Goal: Entertainment & Leisure: Consume media (video, audio)

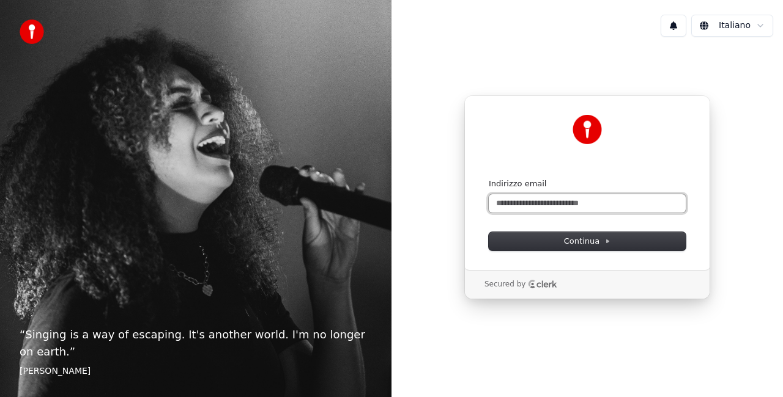
click at [548, 204] on input "Indirizzo email" at bounding box center [587, 203] width 197 height 18
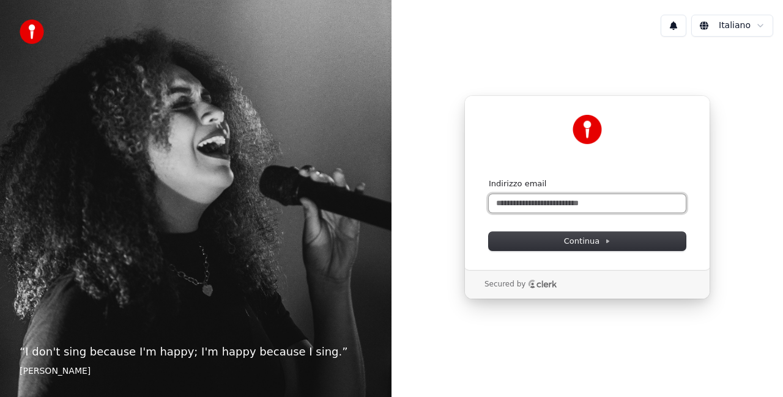
click at [564, 202] on input "Indirizzo email" at bounding box center [587, 203] width 197 height 18
drag, startPoint x: 641, startPoint y: 202, endPoint x: 366, endPoint y: 231, distance: 277.3
click at [366, 231] on div "**********" at bounding box center [391, 198] width 783 height 397
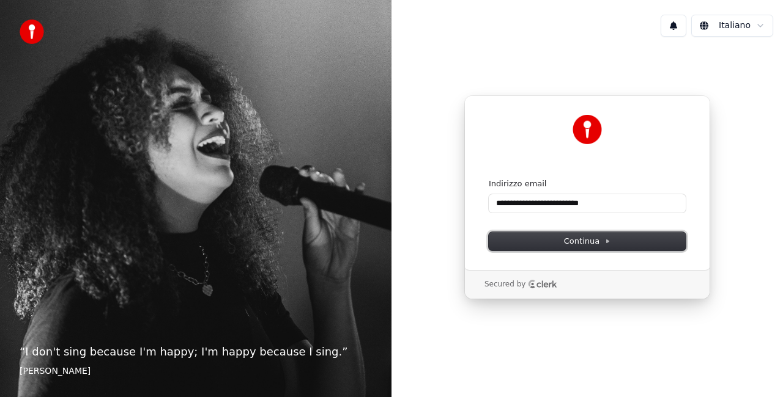
type input "**********"
click at [597, 237] on span "Continua" at bounding box center [587, 241] width 46 height 11
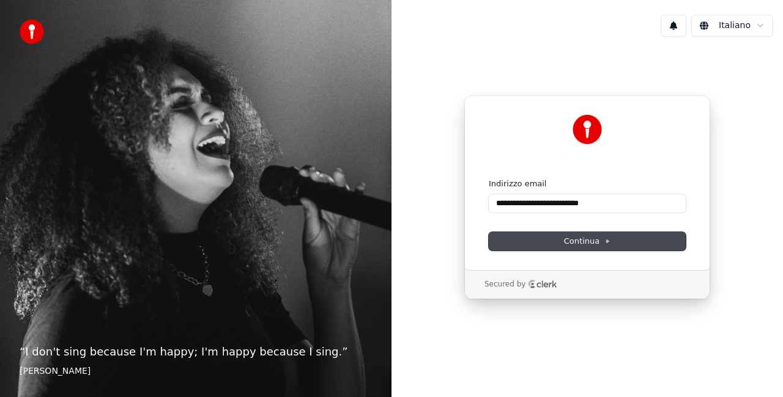
type input "**********"
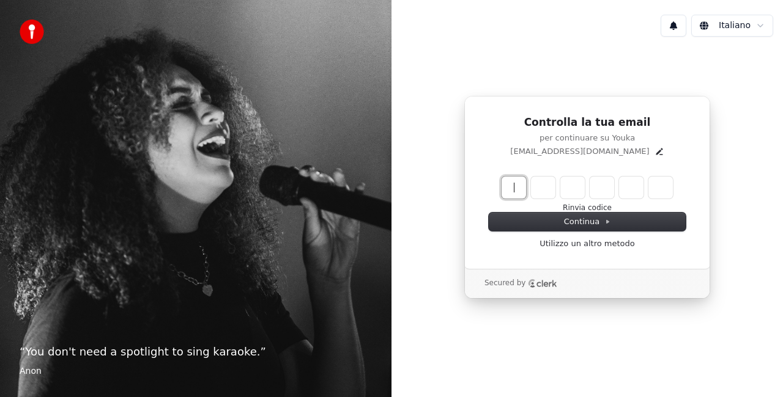
click at [507, 191] on input "Enter verification code" at bounding box center [599, 188] width 196 height 22
type input "******"
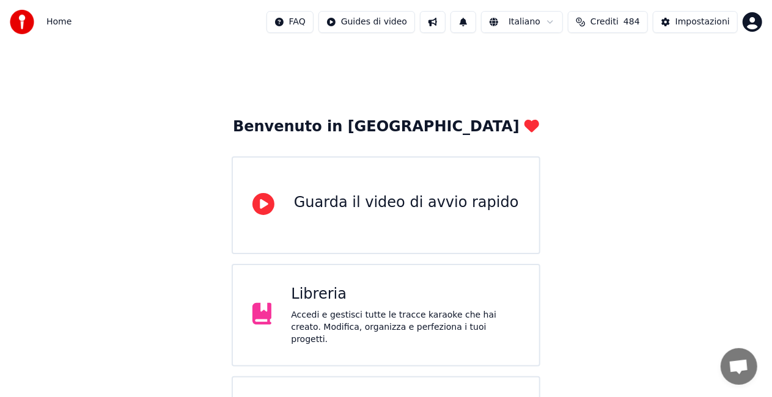
scroll to position [45, 0]
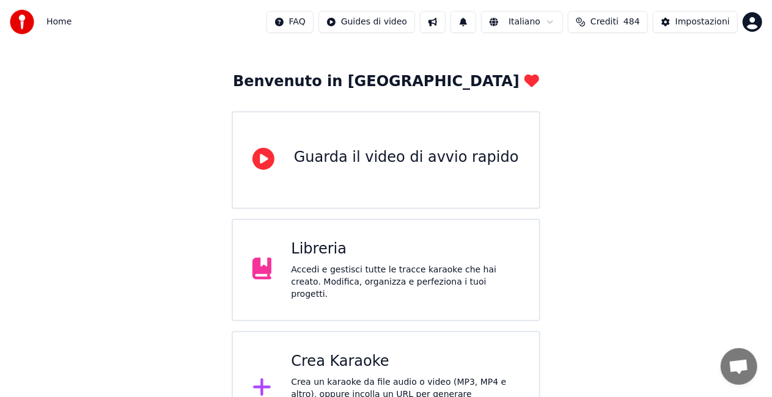
click at [363, 259] on div "Libreria" at bounding box center [405, 250] width 229 height 20
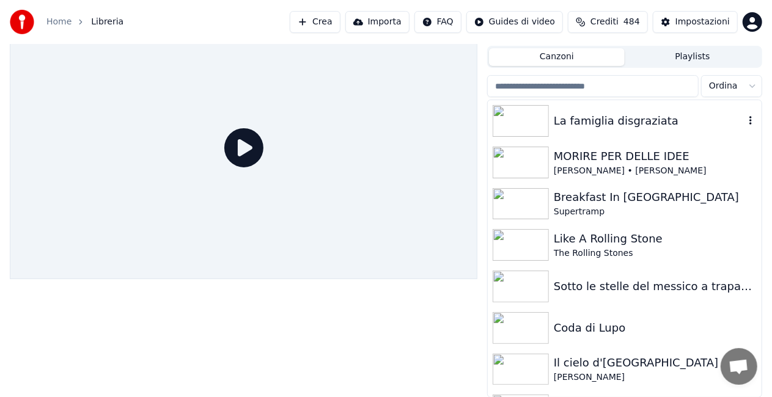
click at [528, 129] on img at bounding box center [521, 121] width 56 height 32
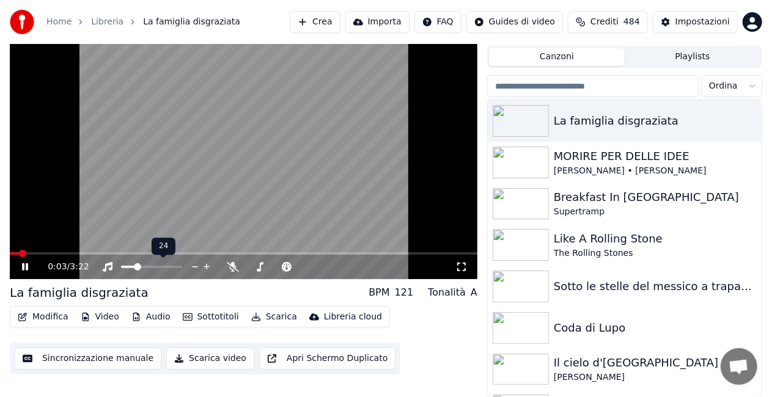
click at [136, 268] on span at bounding box center [128, 267] width 15 height 2
click at [157, 268] on span at bounding box center [151, 267] width 61 height 2
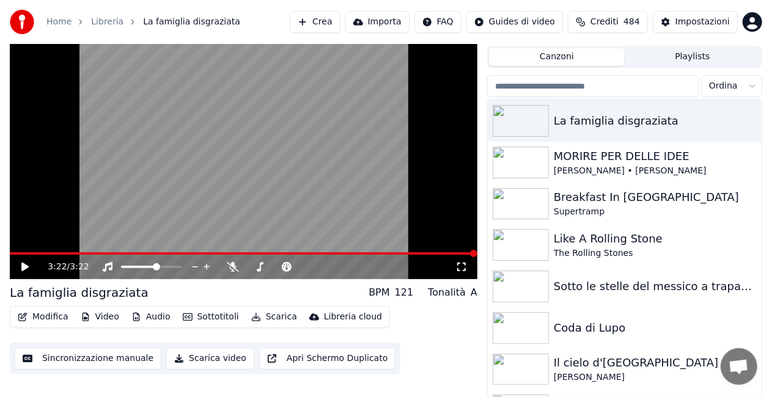
click at [23, 263] on icon at bounding box center [34, 267] width 28 height 10
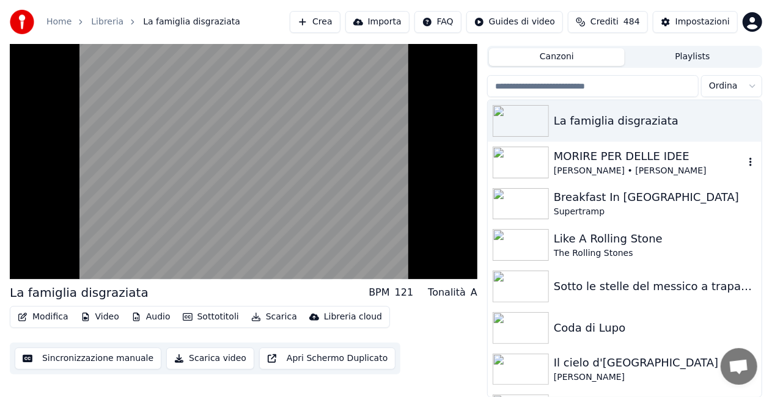
click at [536, 161] on img at bounding box center [521, 163] width 56 height 32
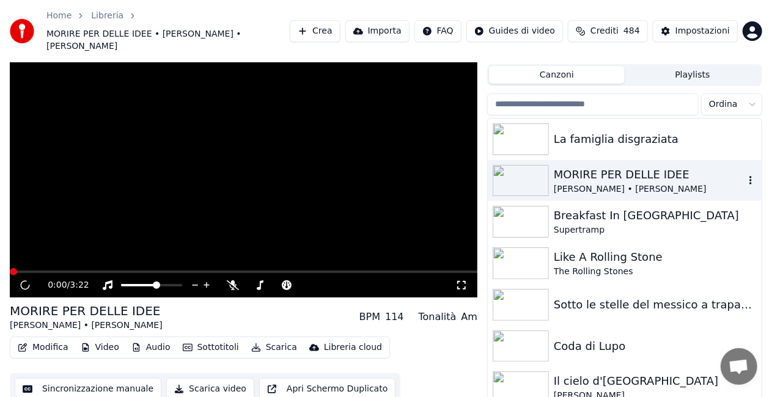
scroll to position [46, 0]
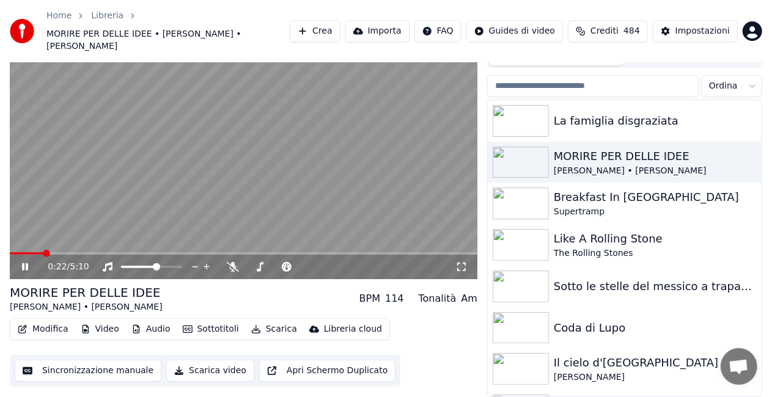
click at [461, 262] on icon at bounding box center [462, 267] width 12 height 10
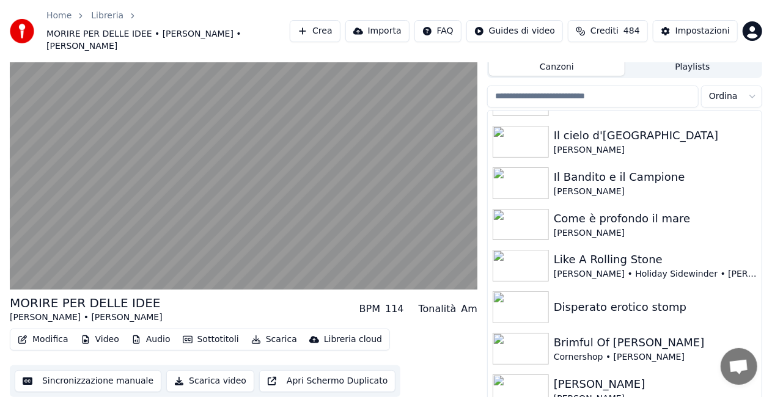
scroll to position [239, 0]
click at [529, 265] on img at bounding box center [521, 265] width 56 height 32
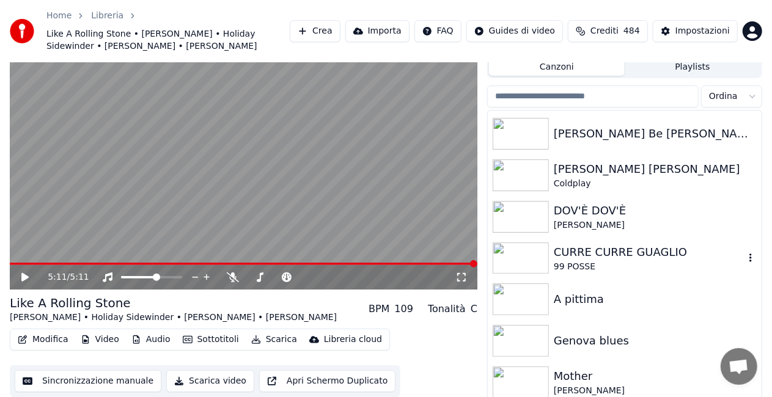
scroll to position [828, 0]
